Goal: Task Accomplishment & Management: Use online tool/utility

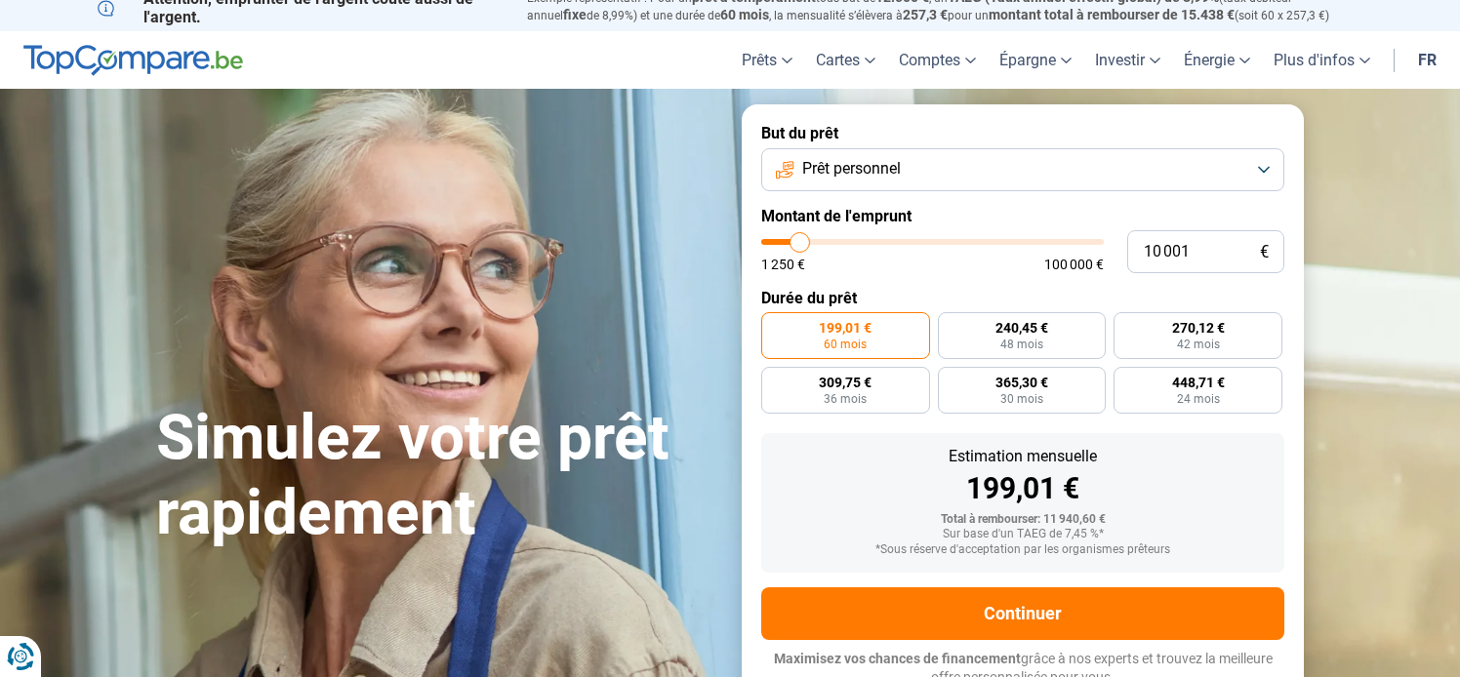
scroll to position [19, 0]
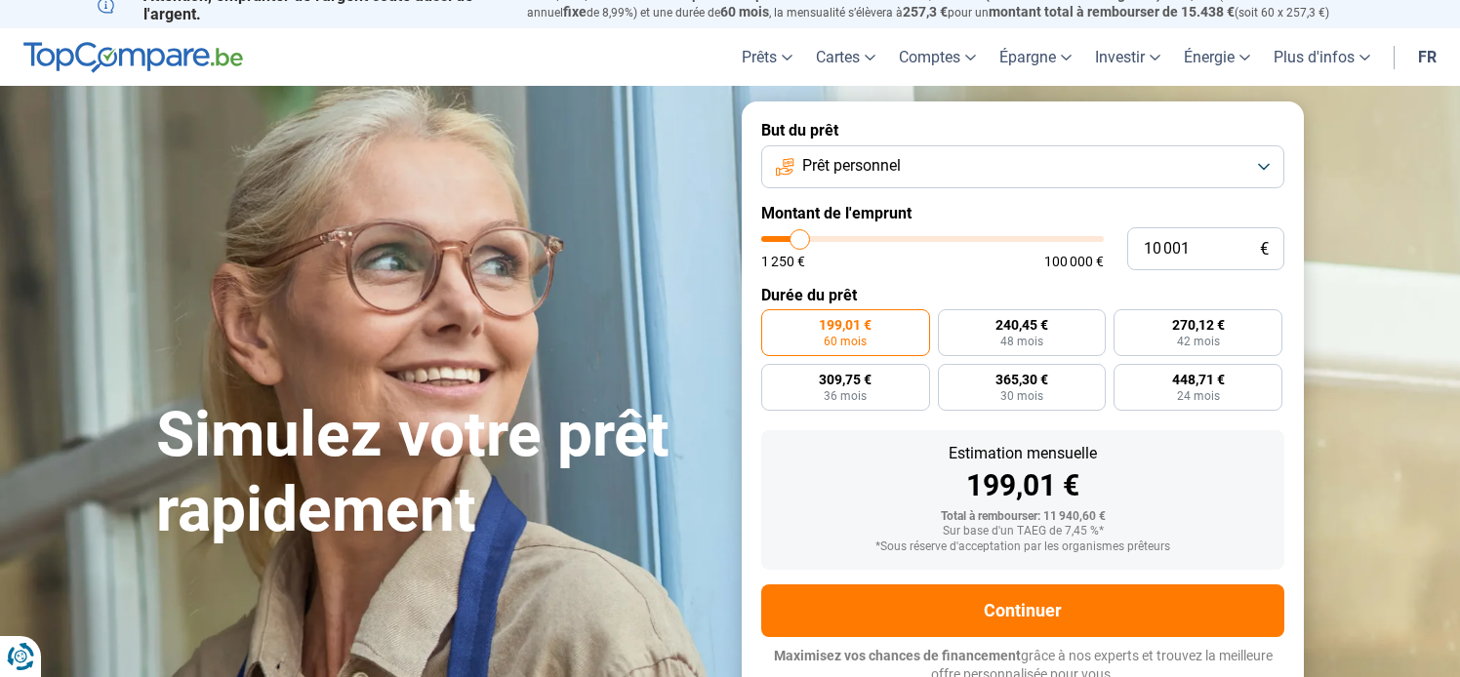
click at [1096, 172] on button "Prêt personnel" at bounding box center [1022, 166] width 523 height 43
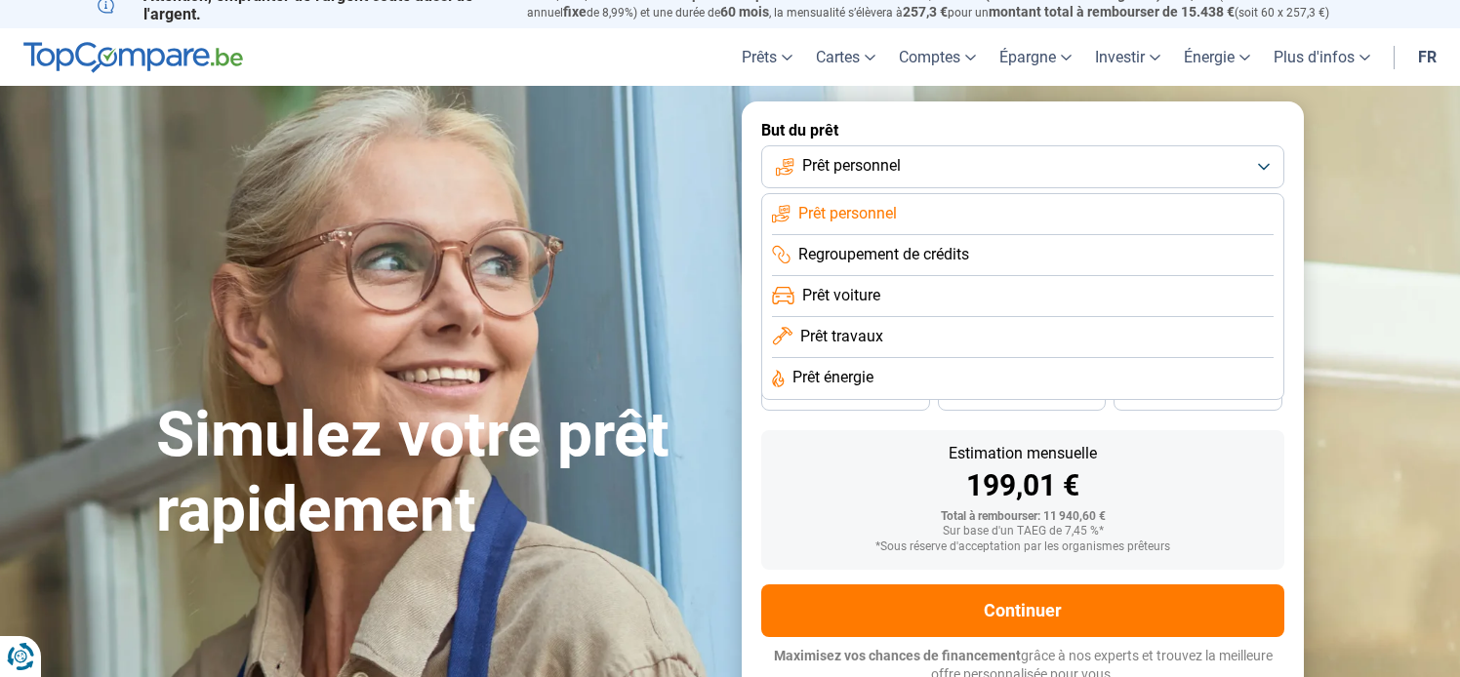
click at [908, 300] on li "Prêt voiture" at bounding box center [1022, 296] width 501 height 41
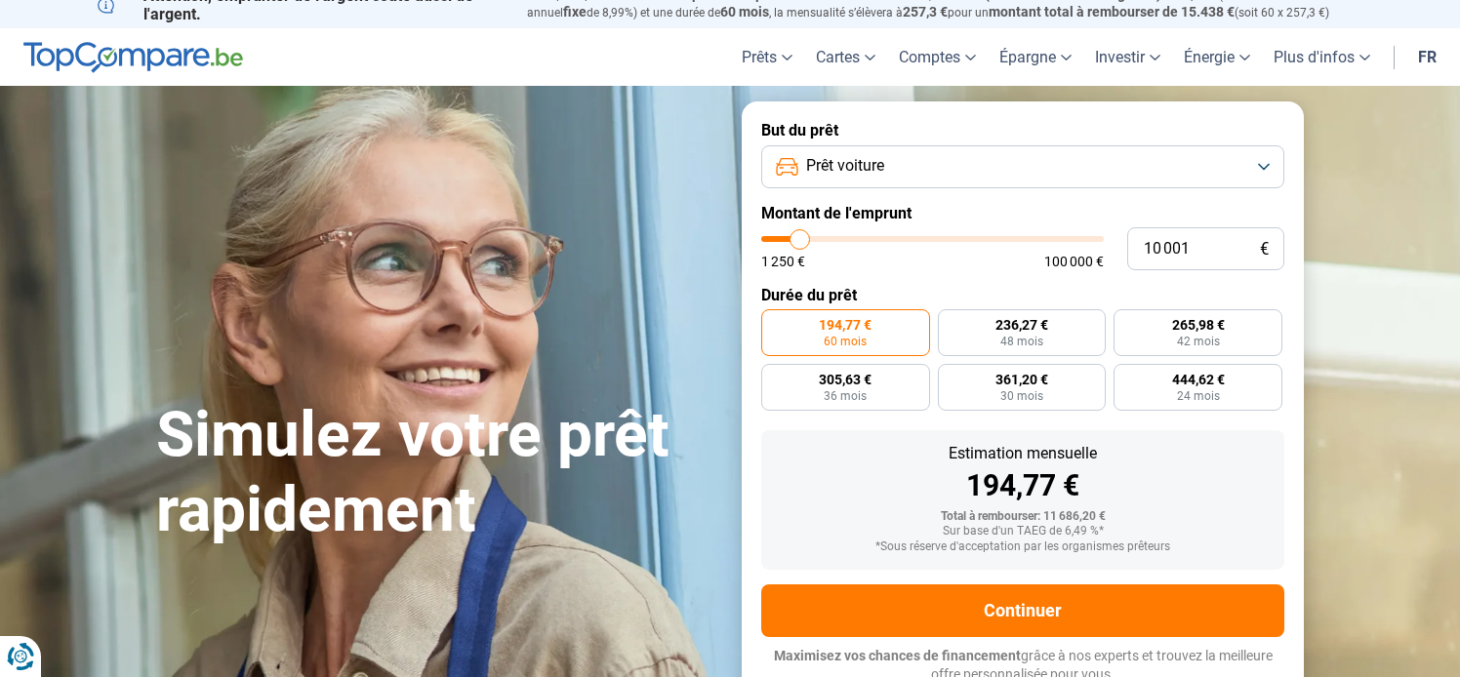
scroll to position [26, 0]
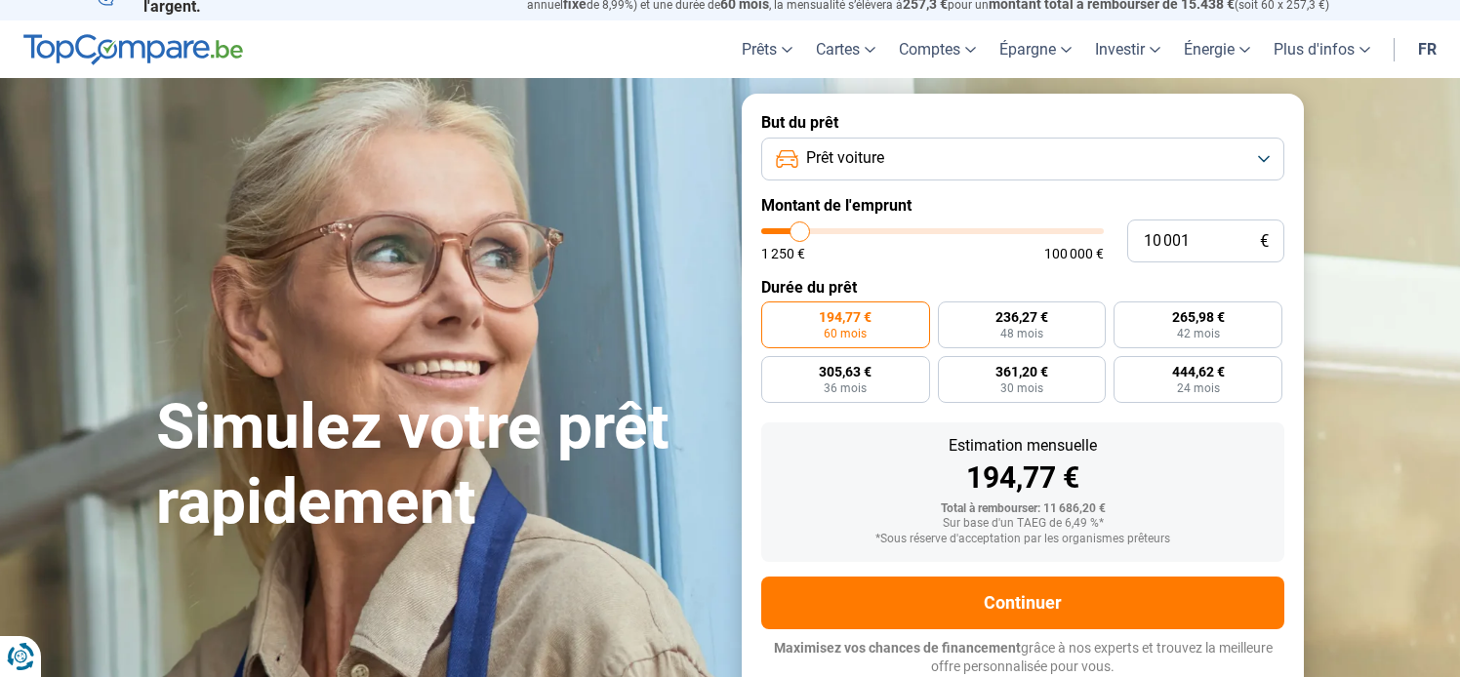
type input "10 250"
type input "10250"
type input "11 750"
type input "11750"
type input "15 000"
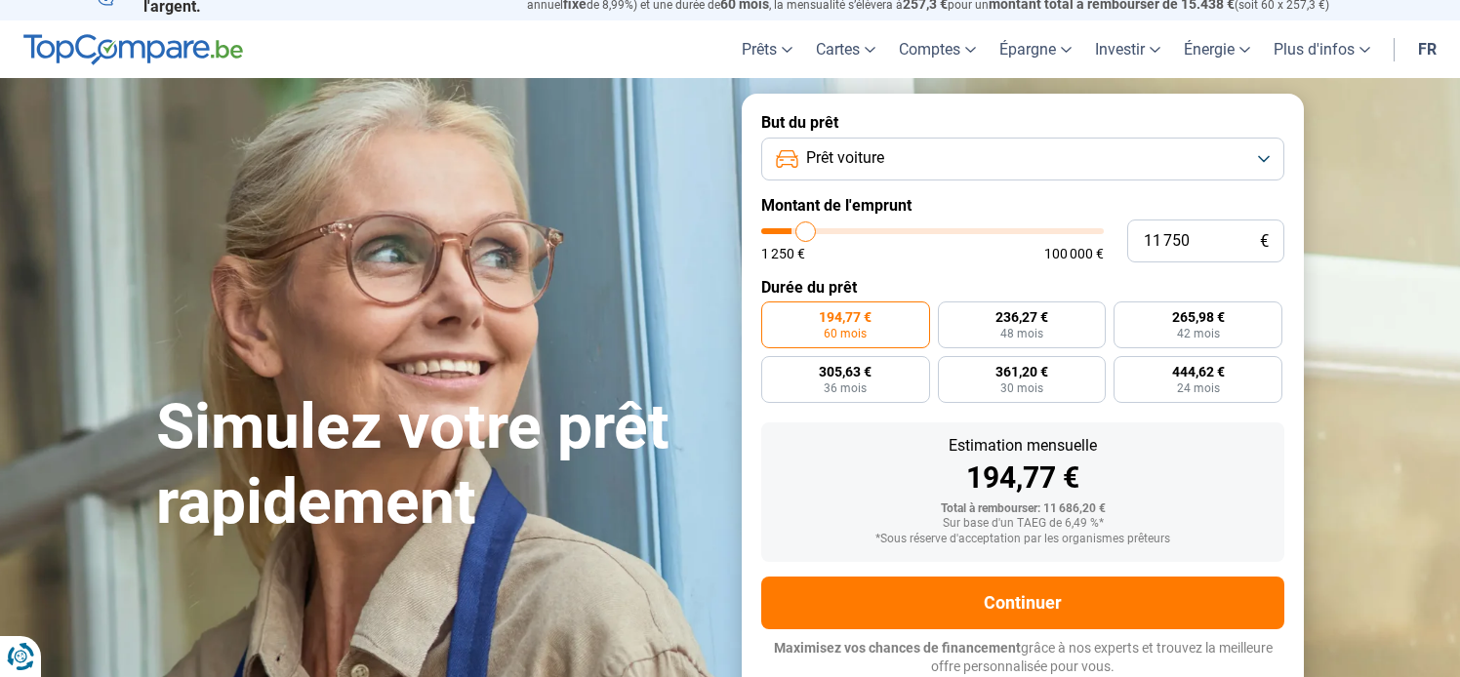
type input "15000"
type input "17 250"
type input "17250"
type input "19 000"
type input "19000"
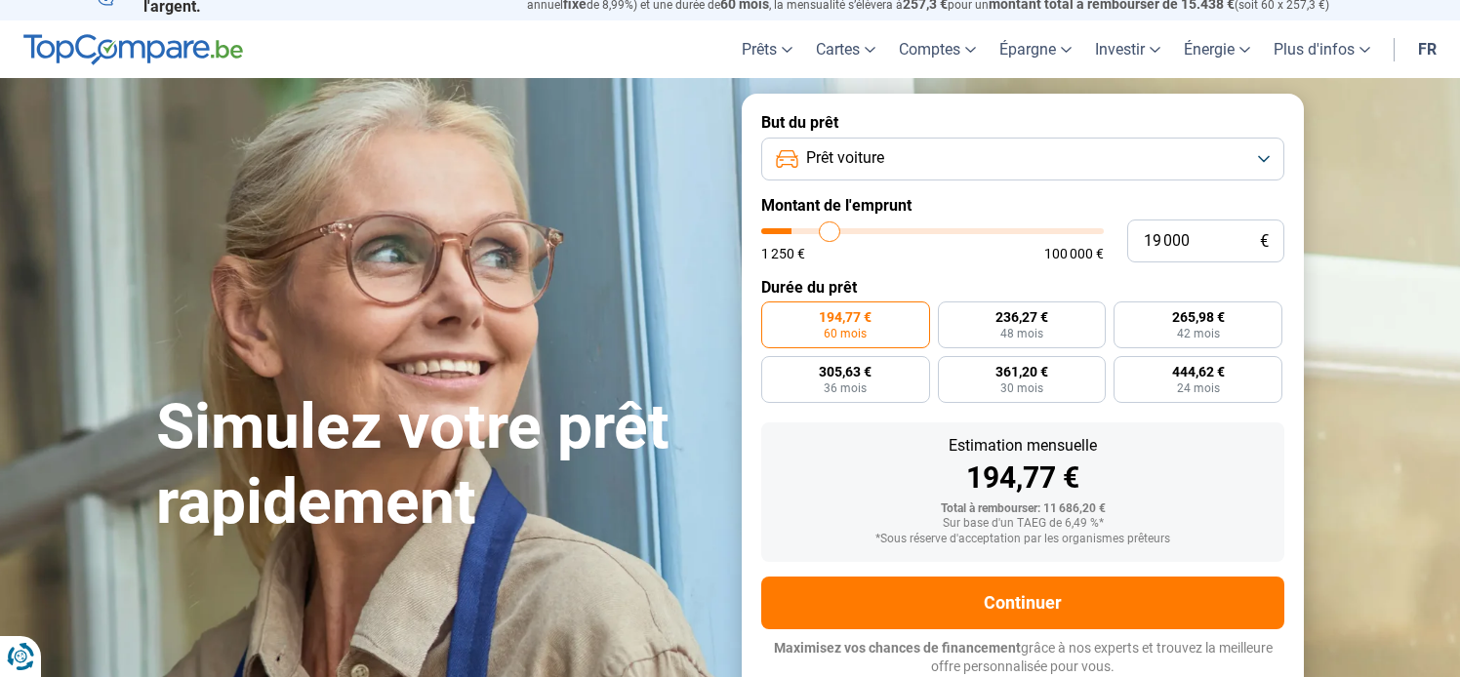
type input "19 250"
type input "19250"
type input "19 000"
type input "19000"
type input "18 250"
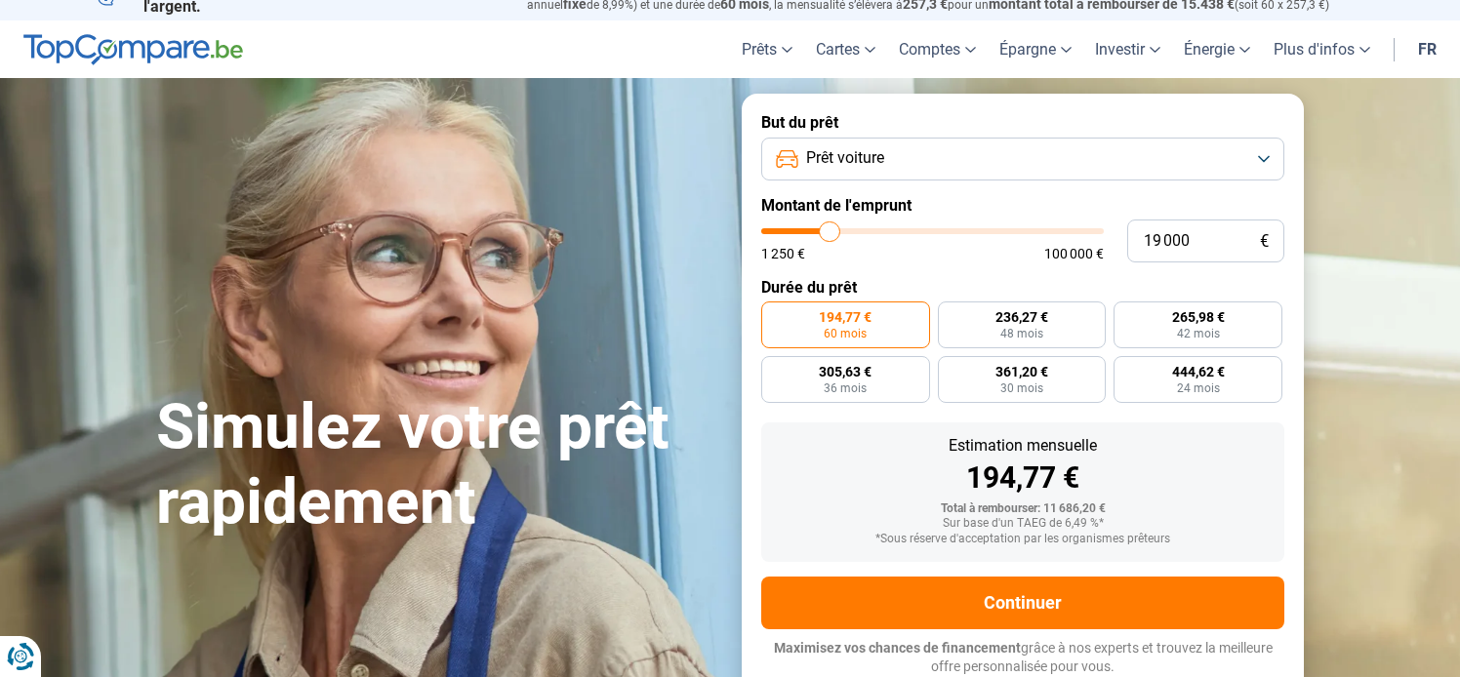
type input "18250"
type input "18 000"
type input "18000"
type input "17 750"
type input "17750"
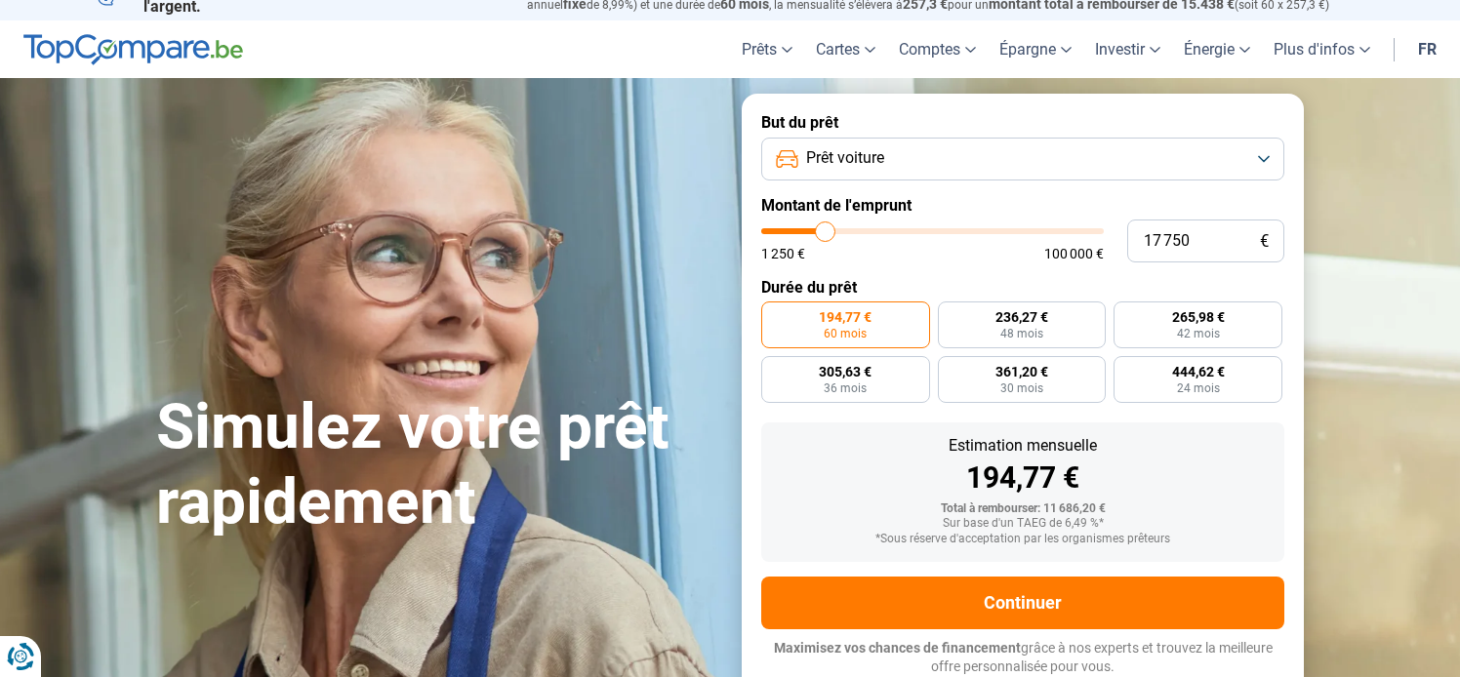
type input "17 500"
type input "17500"
type input "17 000"
type input "17000"
type input "16 750"
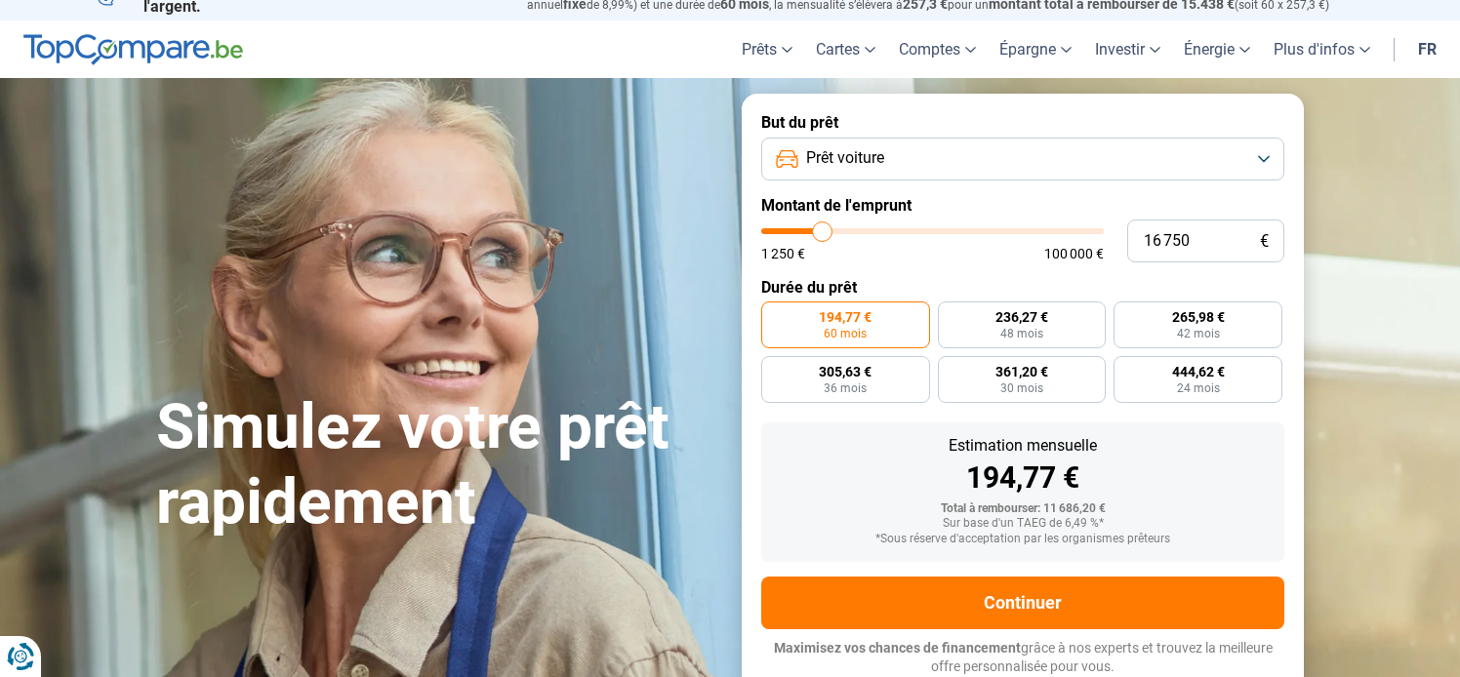
drag, startPoint x: 801, startPoint y: 228, endPoint x: 822, endPoint y: 233, distance: 22.0
type input "16750"
click at [822, 233] on input "range" at bounding box center [932, 231] width 342 height 6
radio input "false"
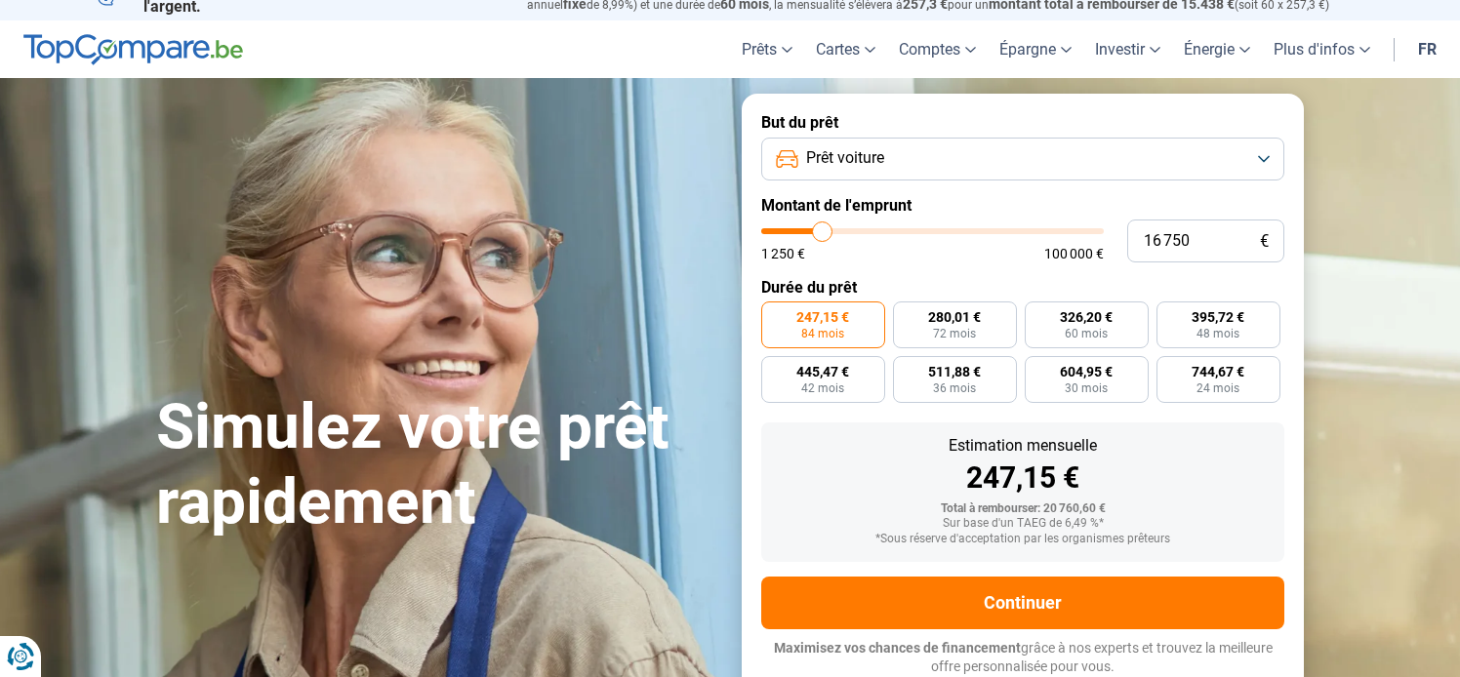
type input "17 750"
type input "17750"
type input "18 000"
type input "18000"
type input "18 250"
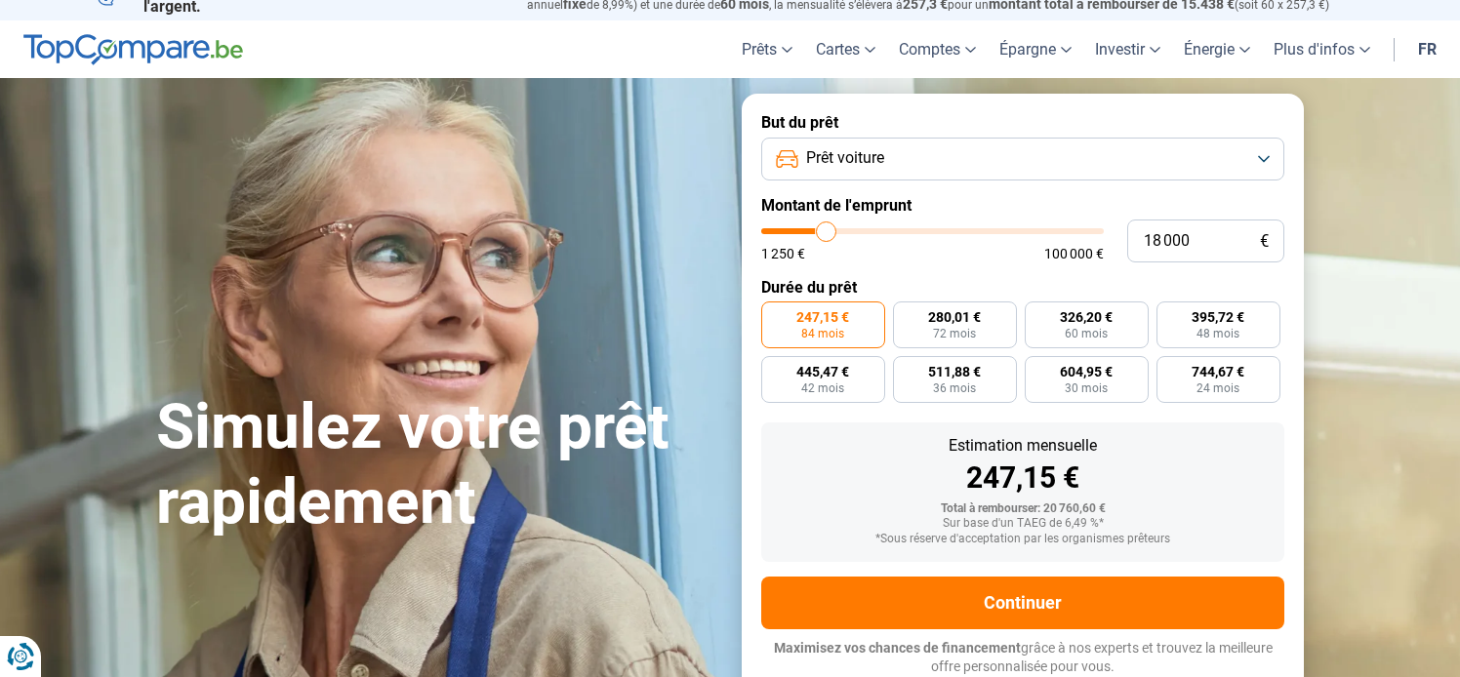
type input "18250"
type input "18 500"
type input "18500"
type input "19 000"
type input "19000"
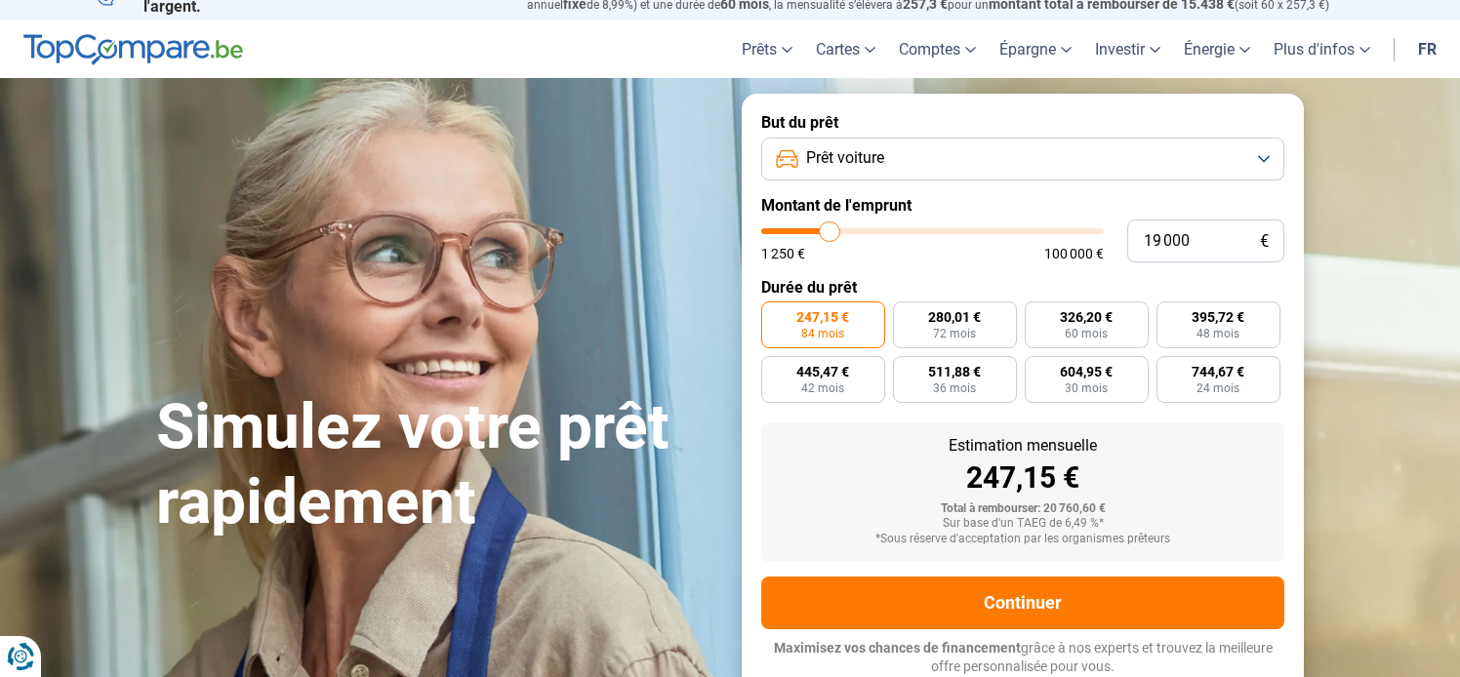
type input "19 250"
type input "19250"
type input "19 500"
type input "19500"
type input "19 750"
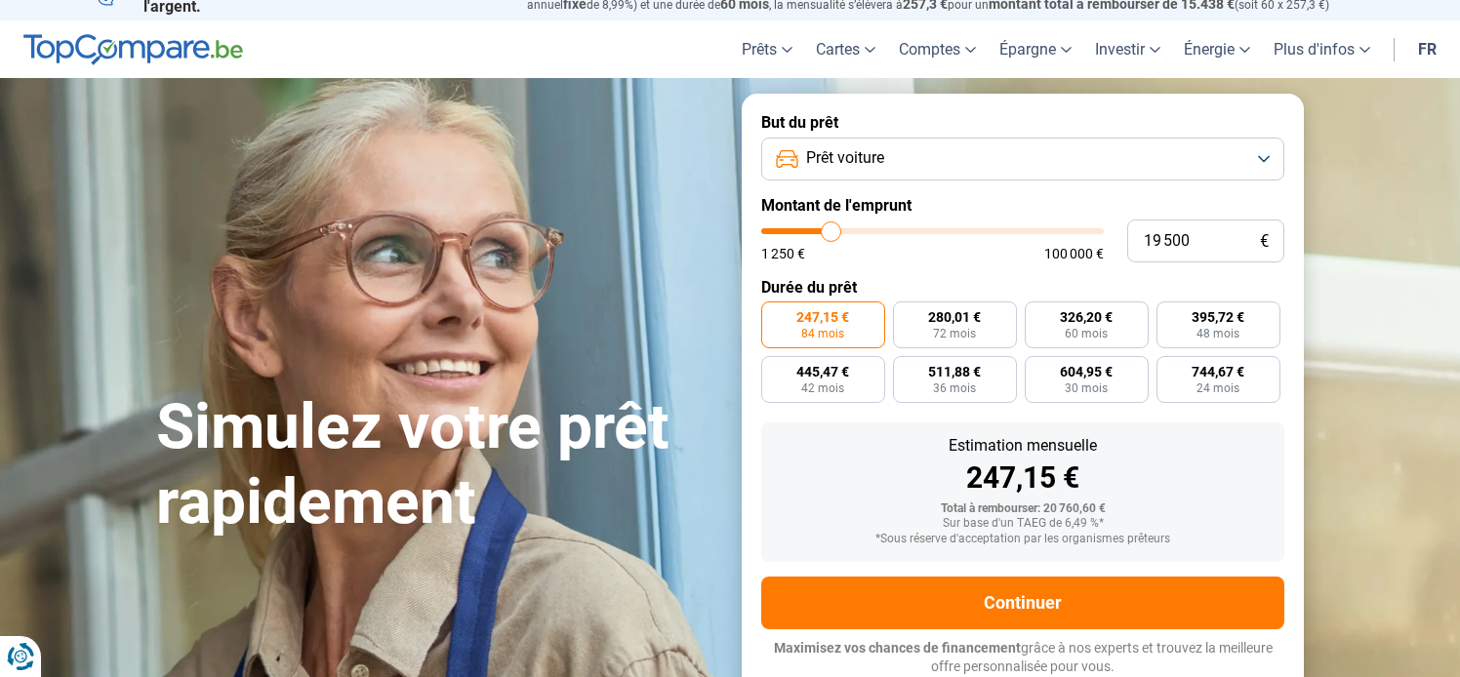
type input "19750"
type input "20 250"
type input "20250"
type input "21 000"
type input "21000"
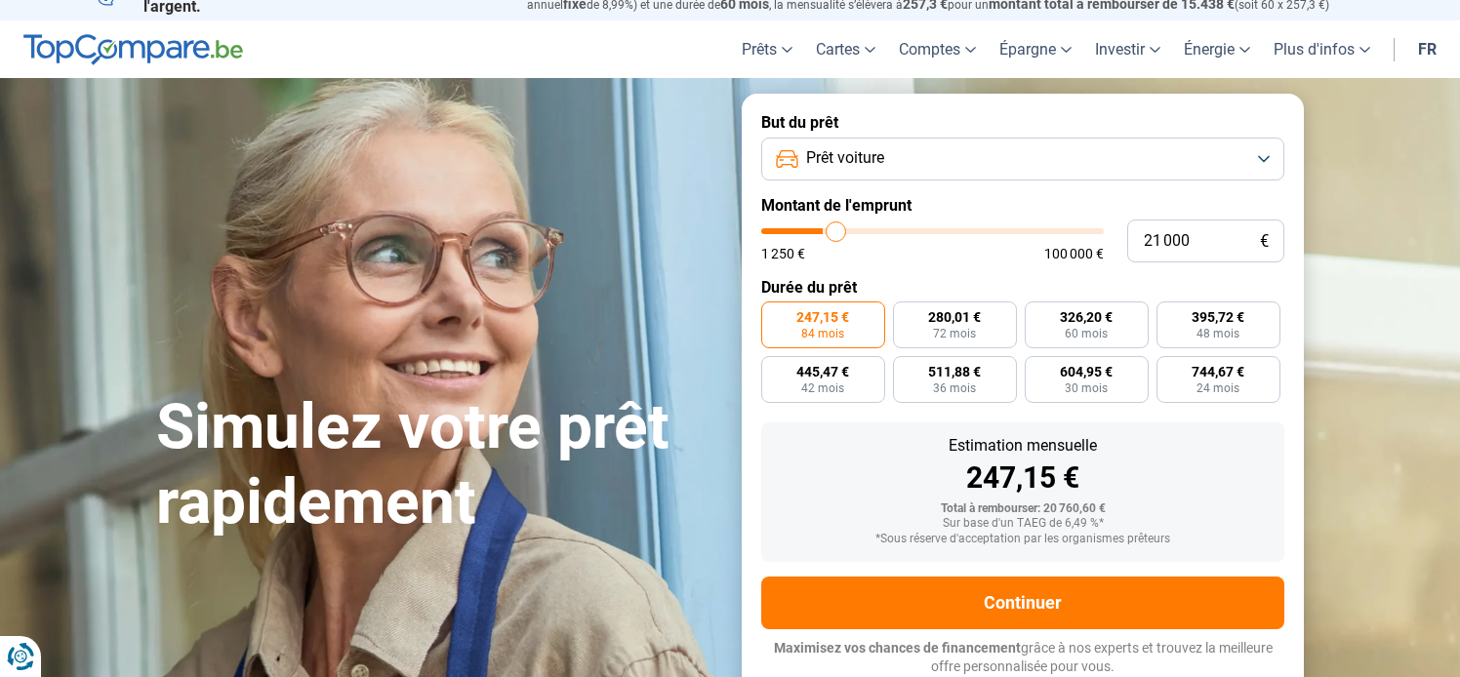
type input "21 750"
type input "21750"
type input "22 250"
type input "22250"
type input "22 500"
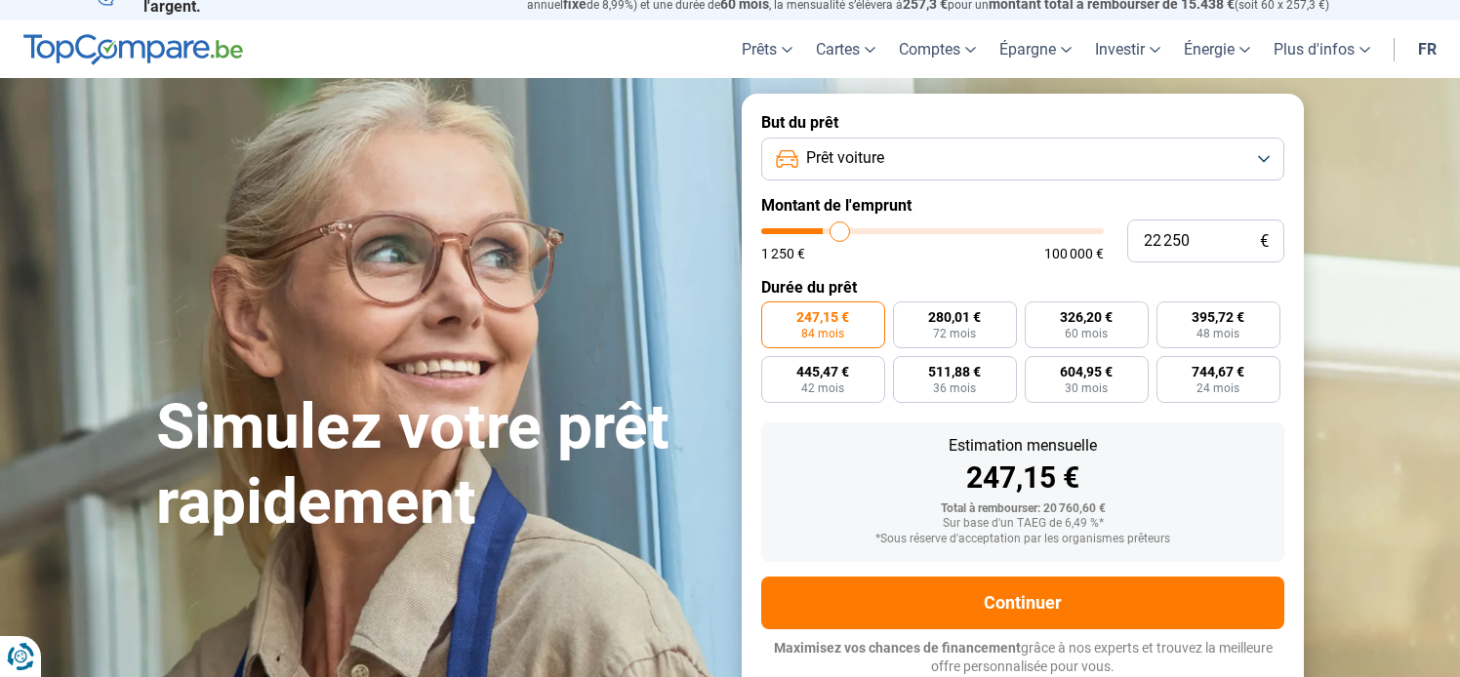
type input "22500"
type input "23 250"
type input "23250"
type input "24 500"
type input "24500"
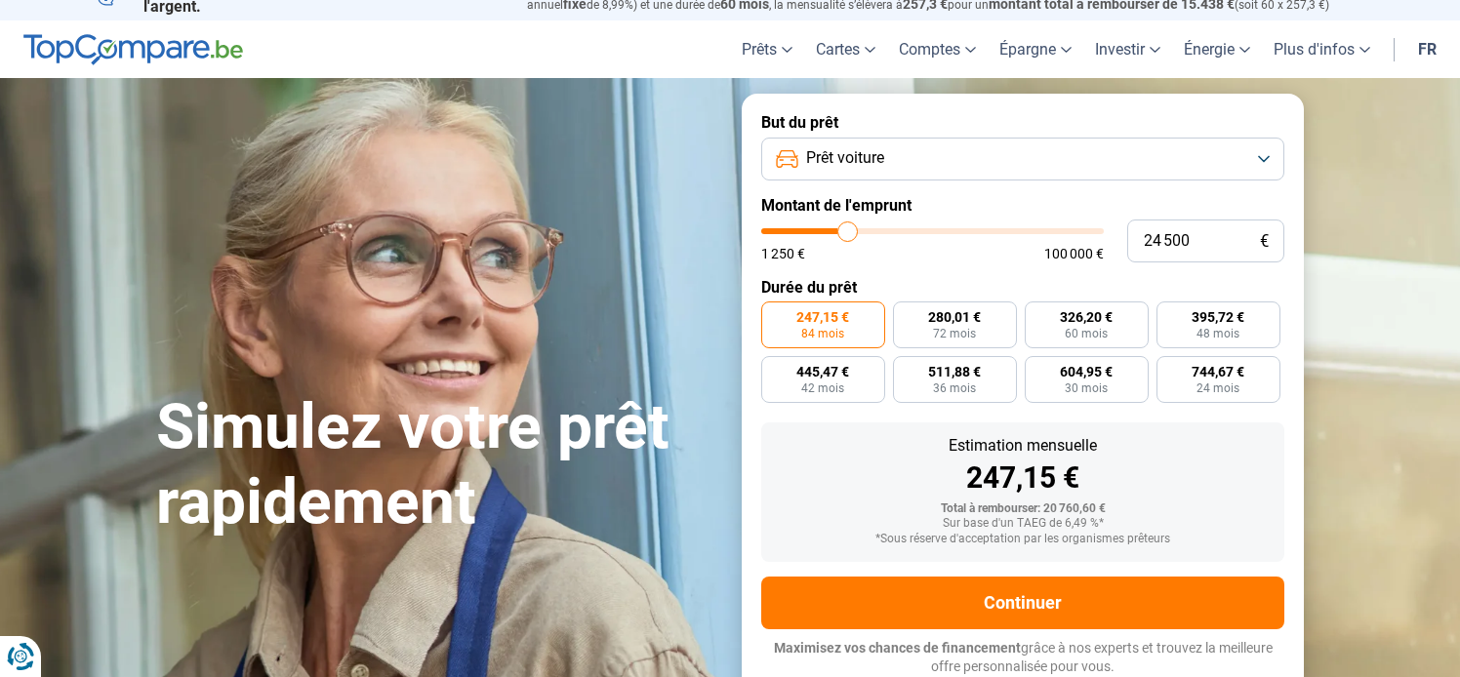
type input "26 500"
type input "26500"
type input "27 250"
type input "27250"
type input "27 500"
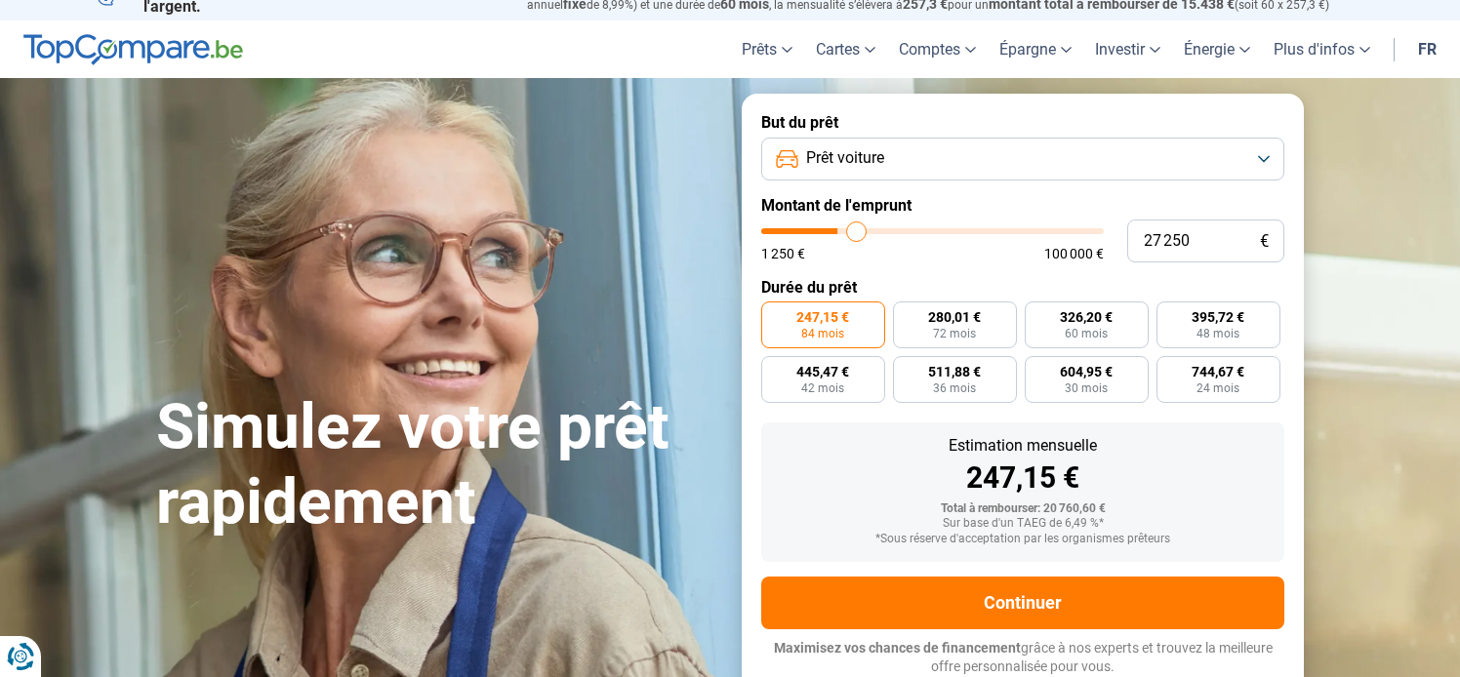
type input "27500"
type input "27 750"
type input "27750"
type input "28 000"
type input "28000"
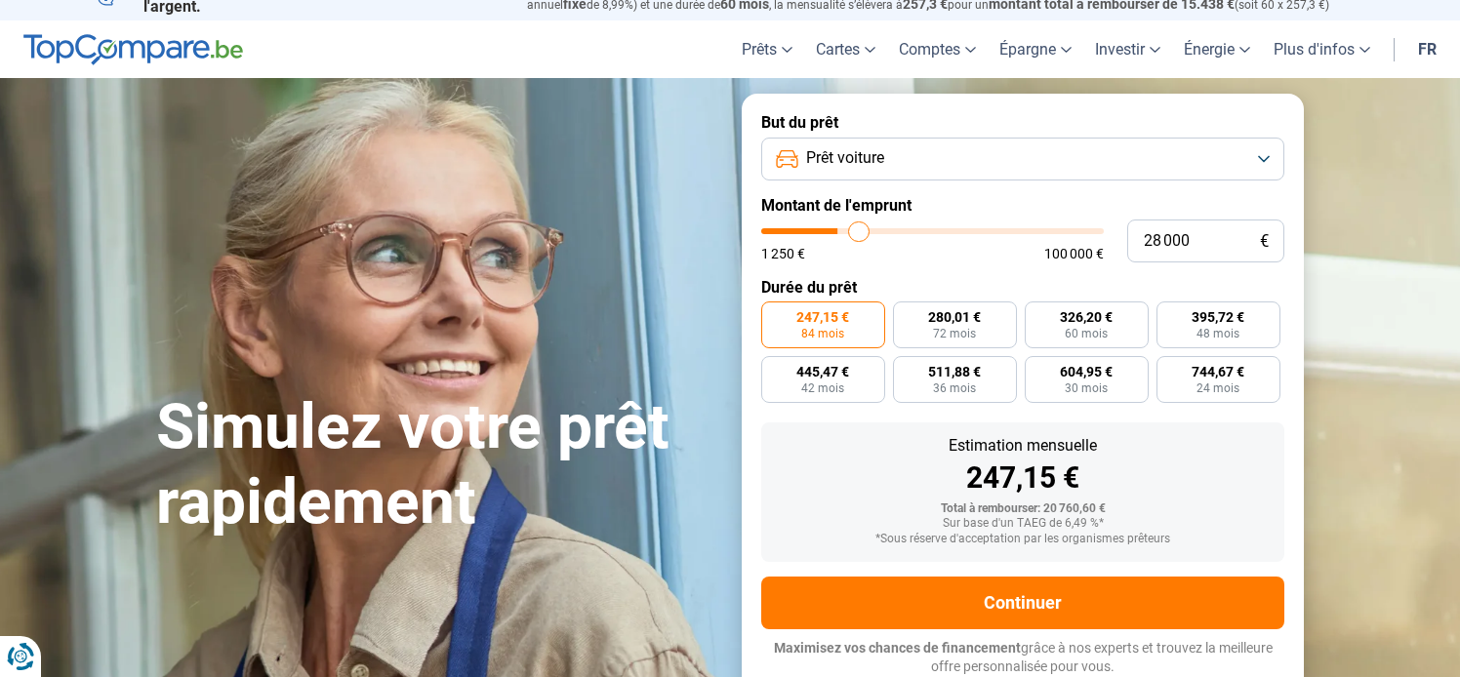
type input "28 500"
type input "28500"
type input "28 750"
type input "28750"
type input "28 250"
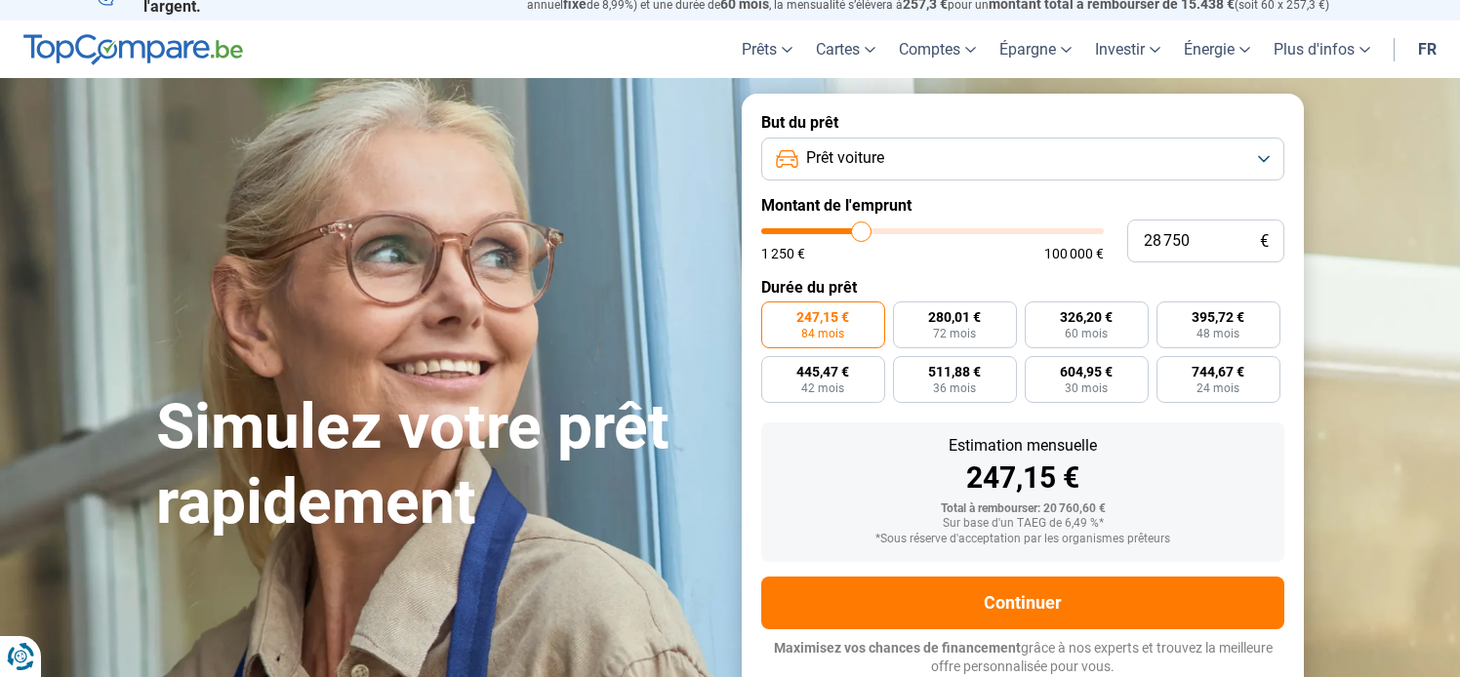
type input "28250"
type input "26 250"
type input "26250"
type input "24 250"
type input "24250"
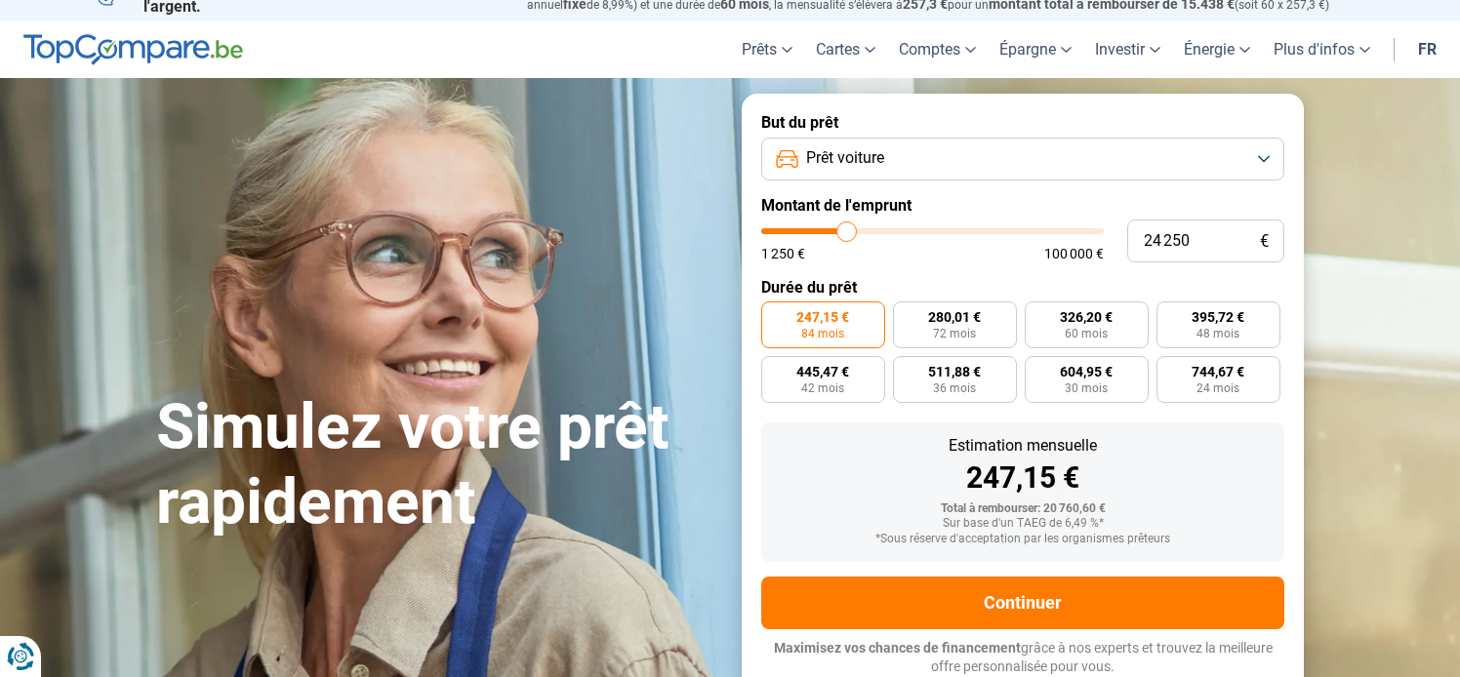
type input "24 000"
type input "24000"
type input "23 250"
type input "23250"
type input "22 750"
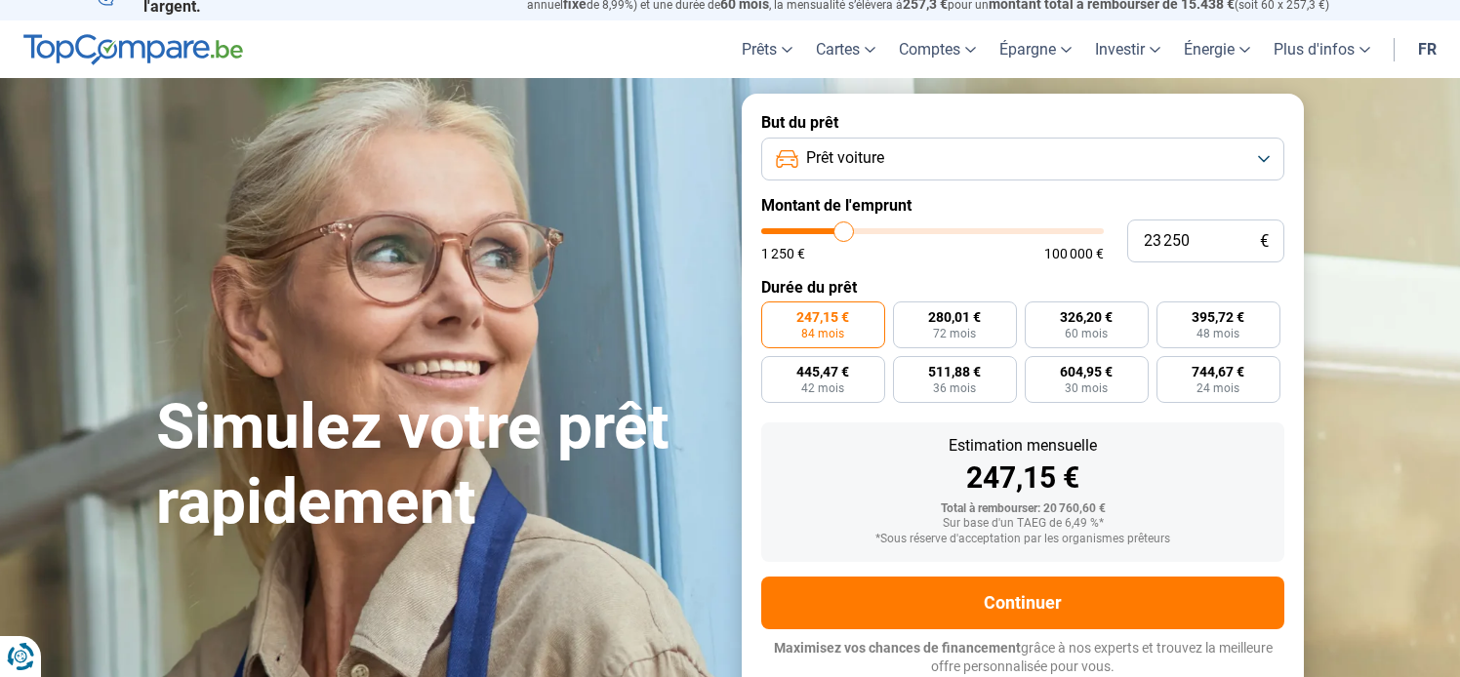
type input "22750"
type input "22 250"
type input "22250"
type input "21 250"
type input "21250"
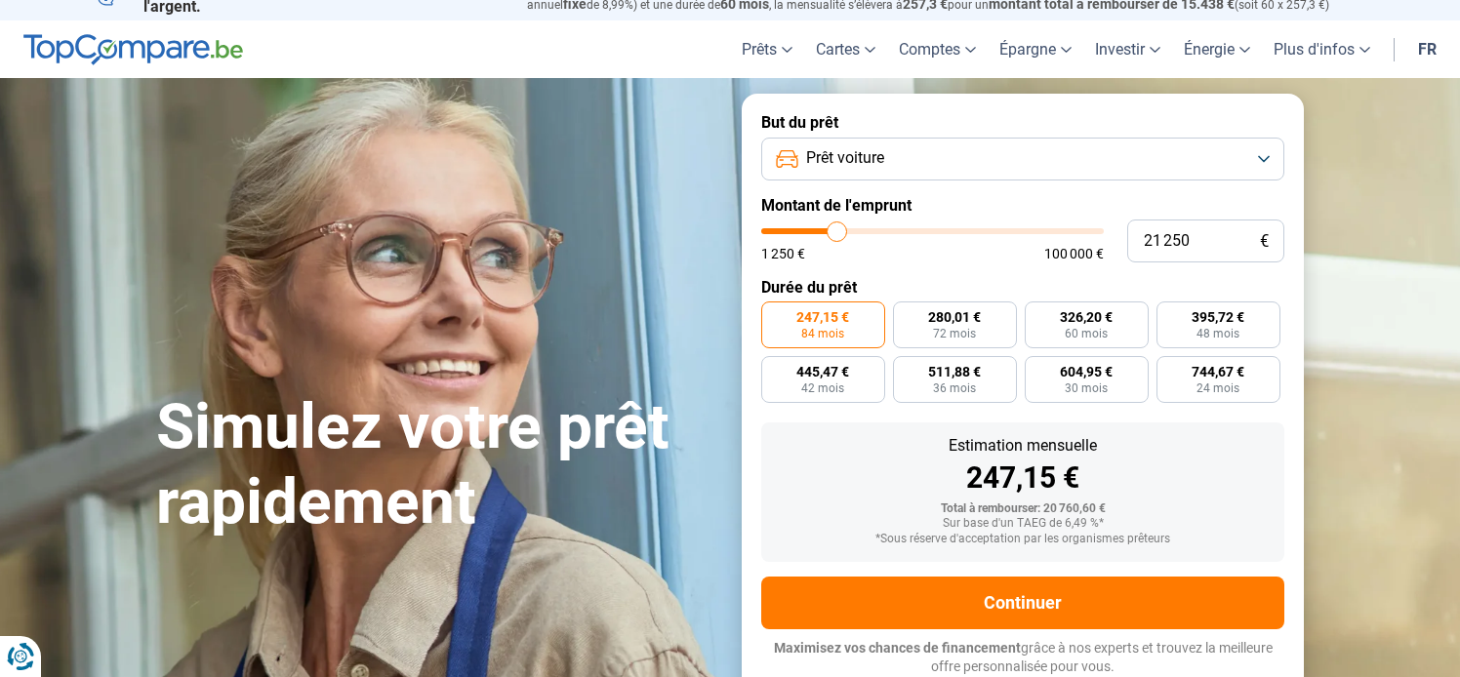
type input "19 500"
type input "19500"
type input "18 750"
type input "18750"
drag, startPoint x: 826, startPoint y: 230, endPoint x: 1275, endPoint y: 291, distance: 452.9
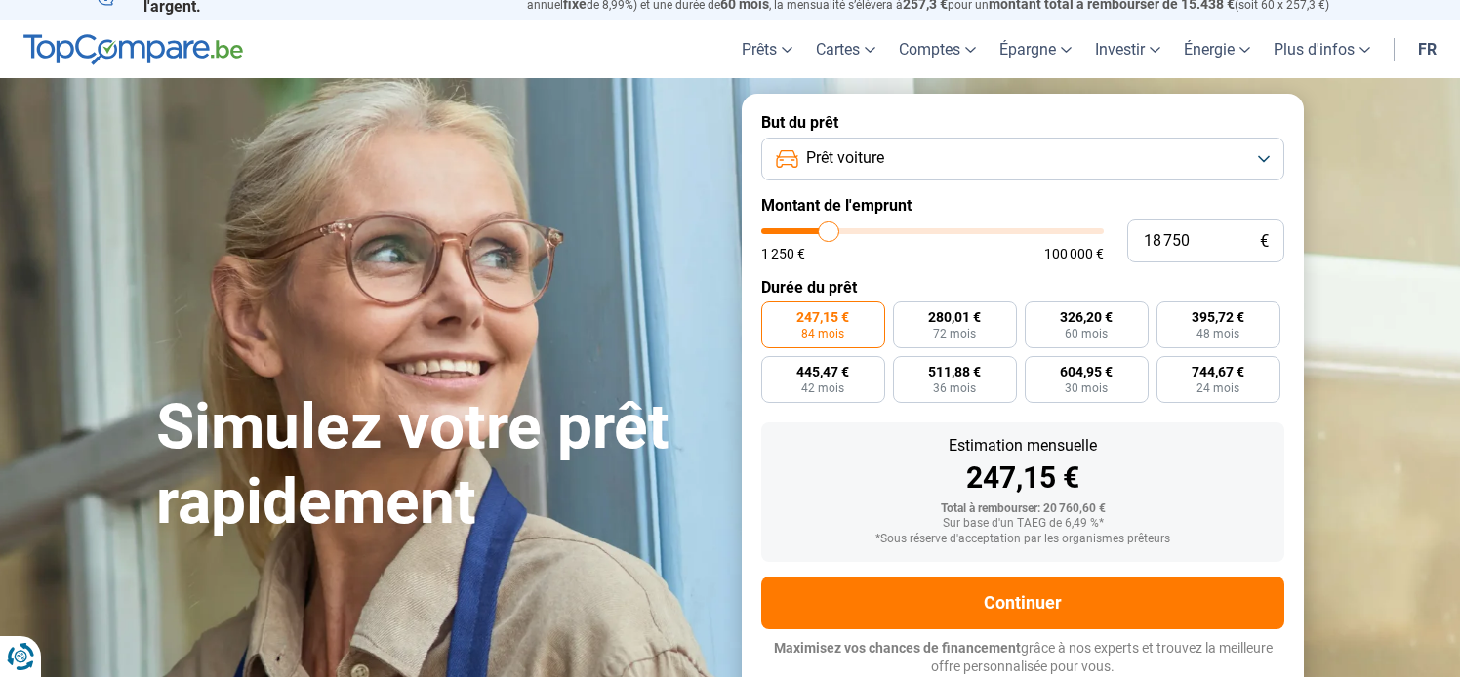
click at [828, 229] on input "range" at bounding box center [932, 231] width 342 height 6
drag, startPoint x: 1186, startPoint y: 235, endPoint x: 1080, endPoint y: 225, distance: 106.8
click at [1079, 225] on div "18 750 € 1 250 € 100 000 €" at bounding box center [1022, 241] width 523 height 43
type input "1"
type input "1250"
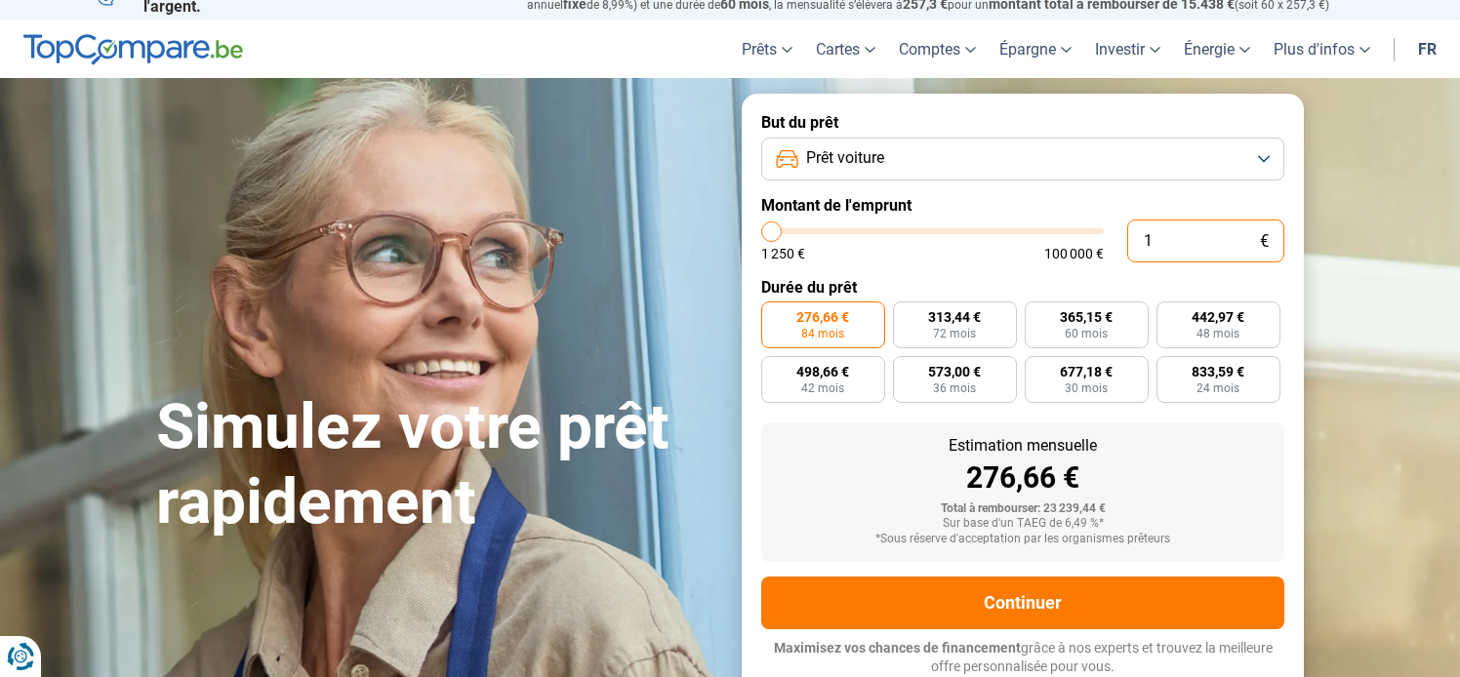
type input "15"
type input "1250"
type input "152"
type input "1250"
type input "1 521"
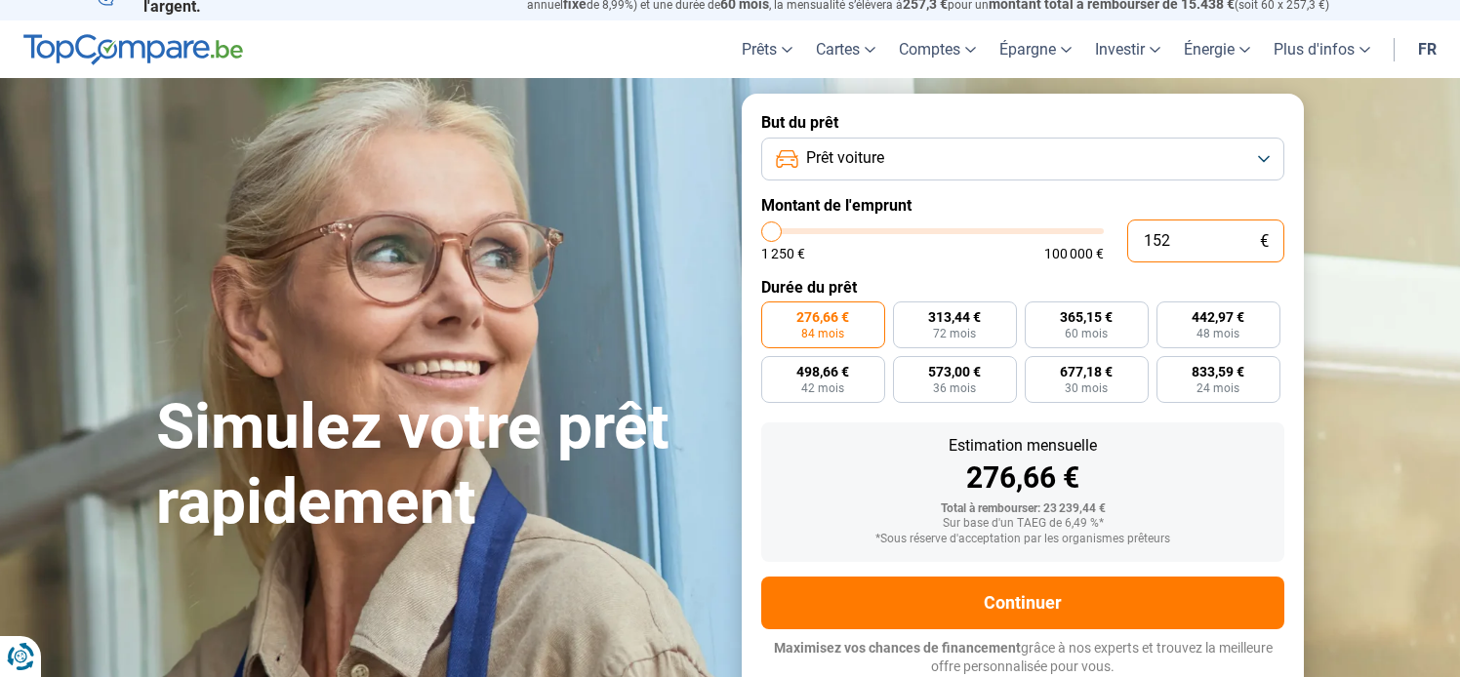
type input "1500"
type input "15 212"
type input "15250"
type input "15 212"
click at [1218, 322] on span "359,38 €" at bounding box center [1217, 317] width 53 height 14
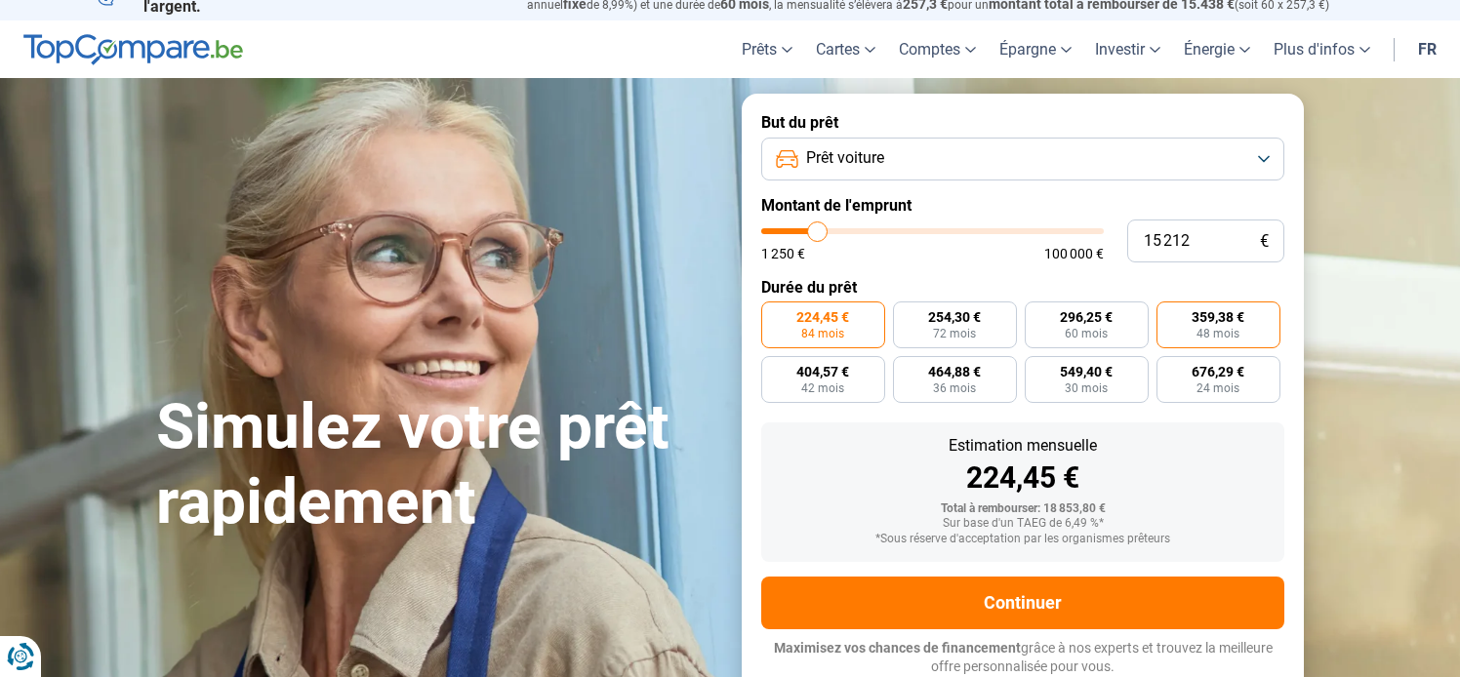
click at [1169, 314] on input "359,38 € 48 mois" at bounding box center [1162, 307] width 13 height 13
radio input "true"
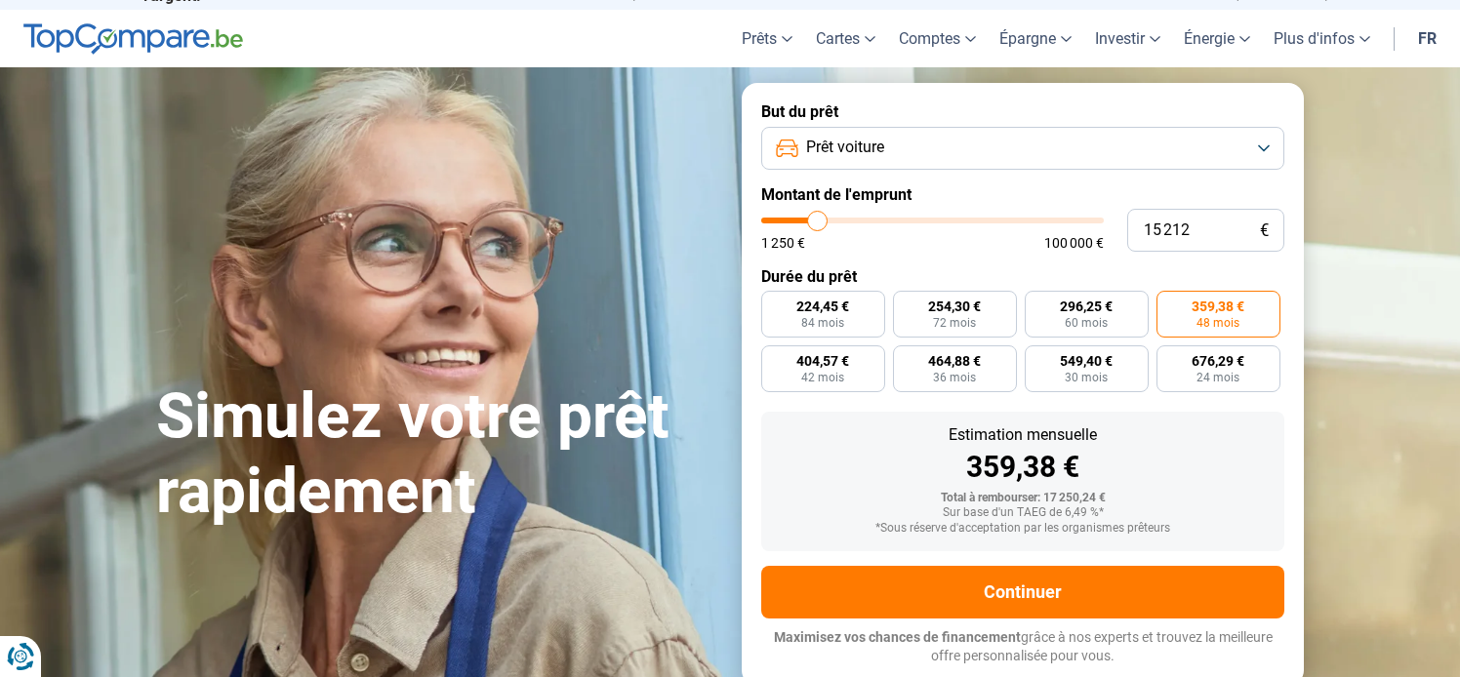
scroll to position [0, 0]
